Goal: Transaction & Acquisition: Purchase product/service

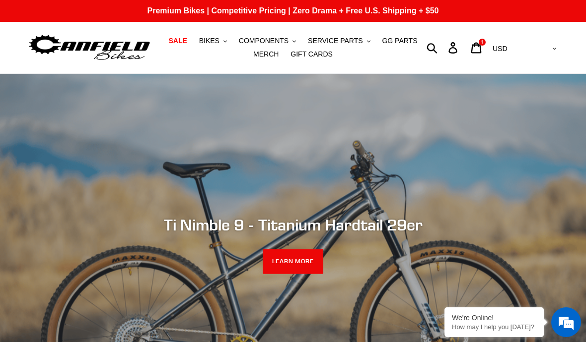
click at [208, 41] on span "BIKES" at bounding box center [209, 41] width 20 height 8
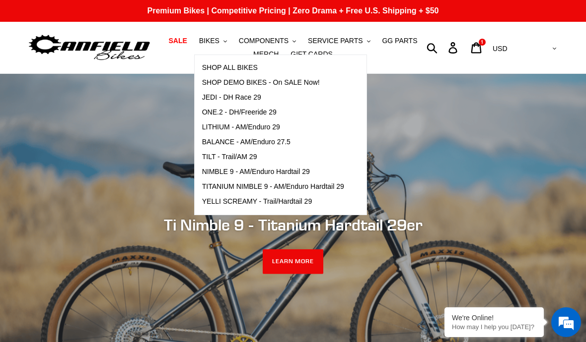
click at [206, 136] on link "BALANCE - AM/Enduro 27.5" at bounding box center [273, 142] width 157 height 15
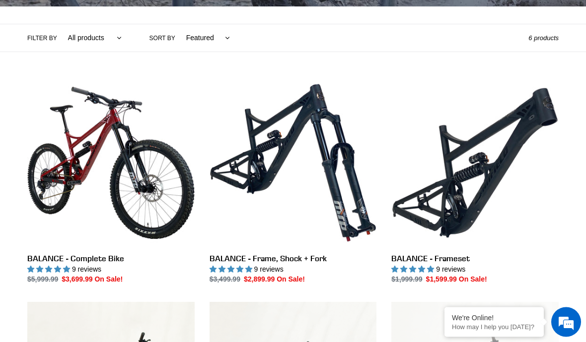
scroll to position [216, 0]
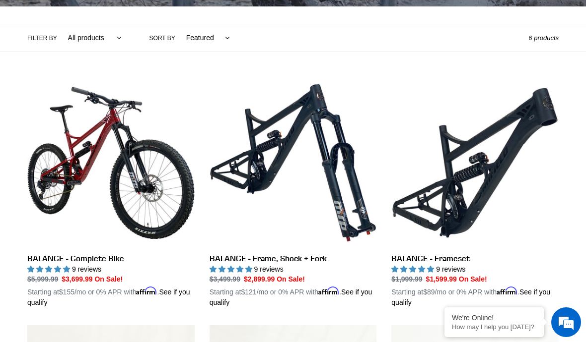
click at [501, 161] on link "BALANCE - Frameset" at bounding box center [474, 193] width 167 height 229
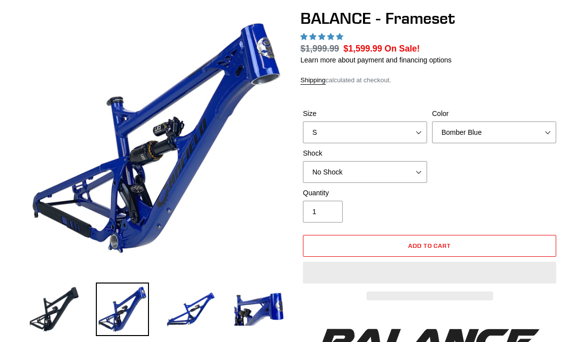
select select "highest-rating"
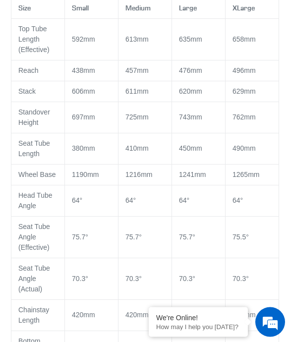
scroll to position [1269, 0]
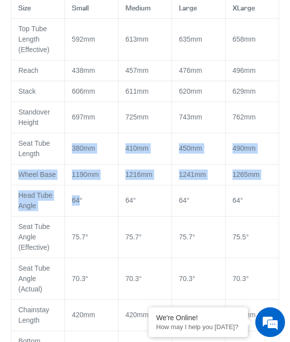
click at [115, 133] on td "697mm" at bounding box center [92, 117] width 54 height 31
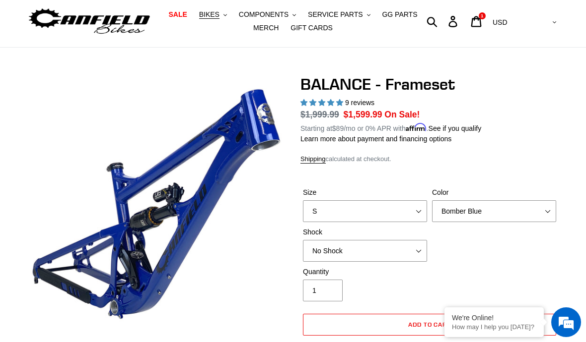
scroll to position [0, 0]
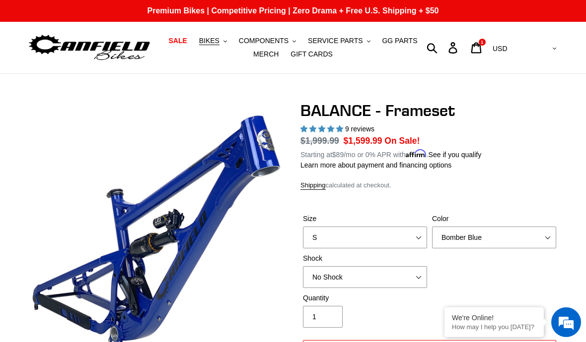
click at [483, 45] on span "1" at bounding box center [481, 42] width 2 height 5
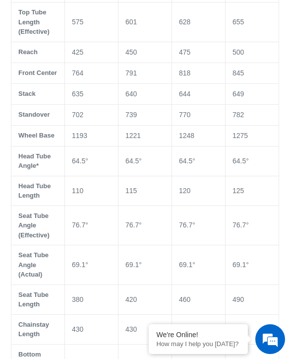
select select "highest-rating"
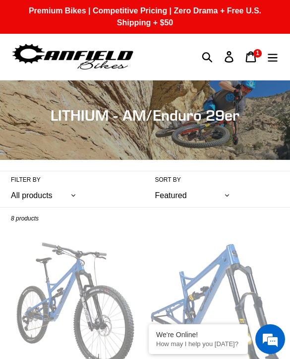
click at [280, 55] on button "Menu" at bounding box center [273, 56] width 22 height 21
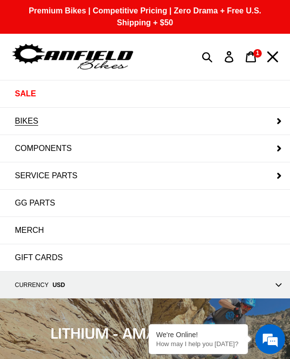
click at [182, 119] on button "BIKES" at bounding box center [145, 121] width 290 height 27
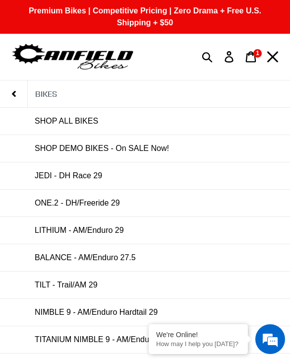
click at [156, 251] on link "BALANCE - AM/Enduro 27.5" at bounding box center [145, 257] width 290 height 27
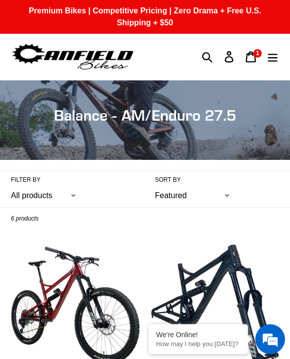
click at [272, 55] on icon "Menu" at bounding box center [273, 58] width 10 height 8
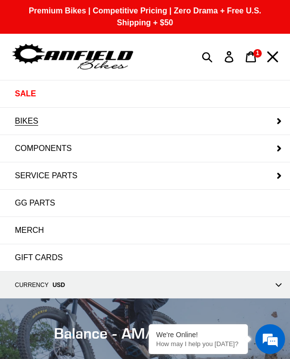
click at [159, 122] on button "BIKES" at bounding box center [145, 121] width 290 height 27
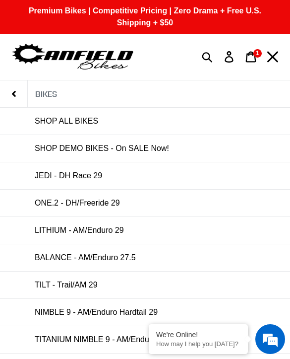
click at [144, 228] on link "LITHIUM - AM/Enduro 29" at bounding box center [145, 230] width 290 height 27
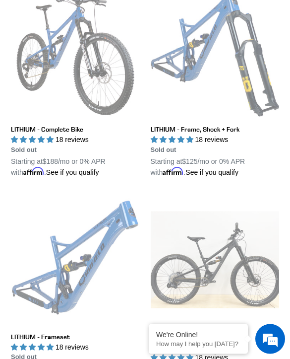
scroll to position [253, 0]
click at [110, 235] on link "LITHIUM - Frameset" at bounding box center [75, 290] width 129 height 190
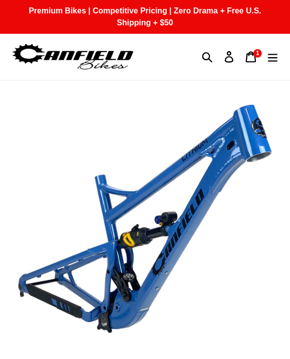
select select "highest-rating"
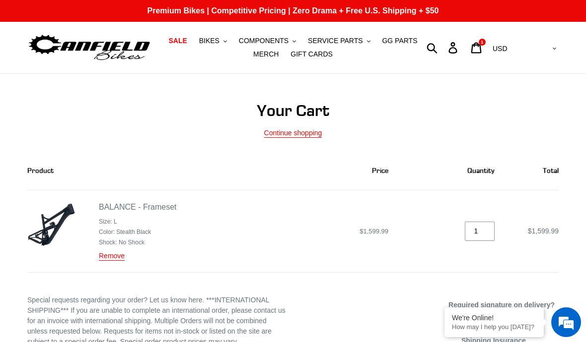
click at [111, 255] on link "Remove" at bounding box center [112, 256] width 26 height 9
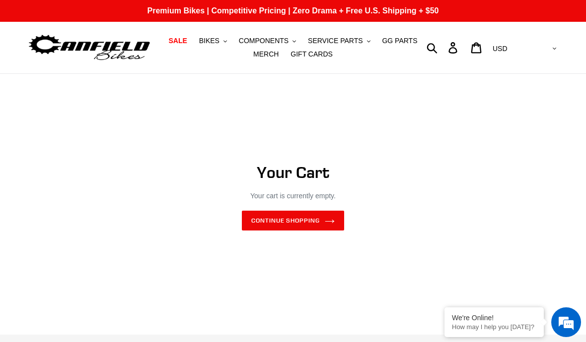
click at [216, 46] on button "BIKES .cls-1{fill:#231f20}" at bounding box center [213, 40] width 38 height 13
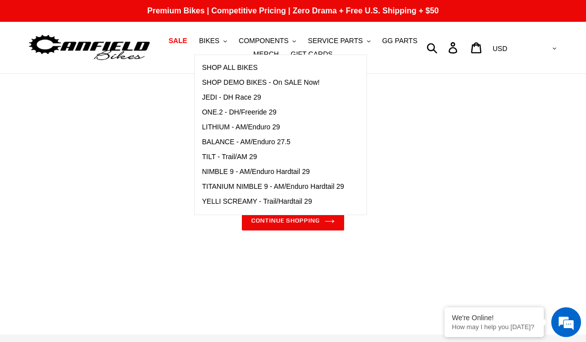
click at [291, 132] on link "LITHIUM - AM/Enduro 29" at bounding box center [273, 127] width 157 height 15
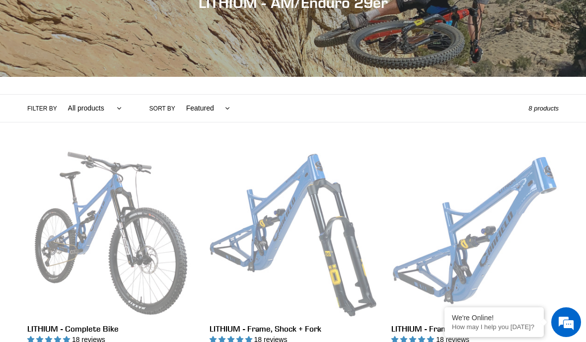
scroll to position [153, 0]
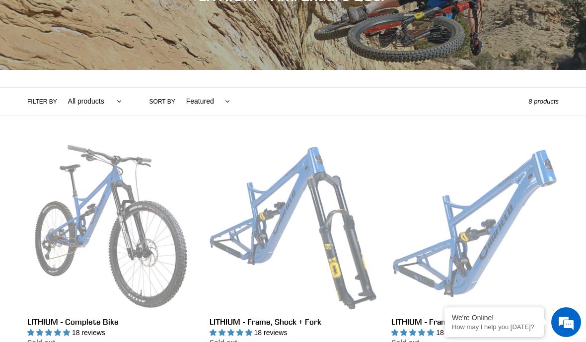
click at [508, 222] on link "LITHIUM - Frameset" at bounding box center [474, 257] width 167 height 229
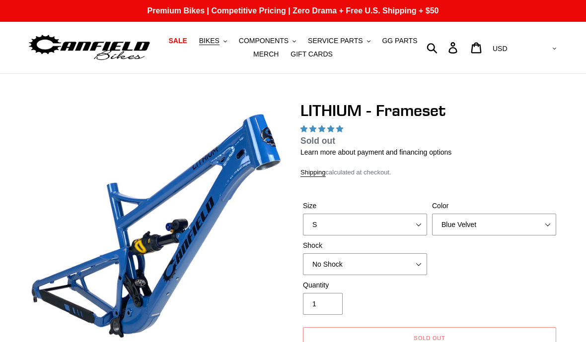
select select "highest-rating"
